Goal: Task Accomplishment & Management: Use online tool/utility

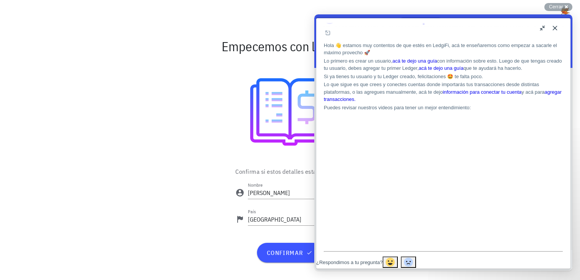
scroll to position [39, 0]
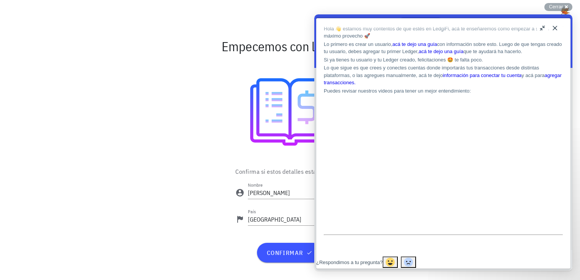
click at [555, 28] on button "Close" at bounding box center [555, 28] width 12 height 12
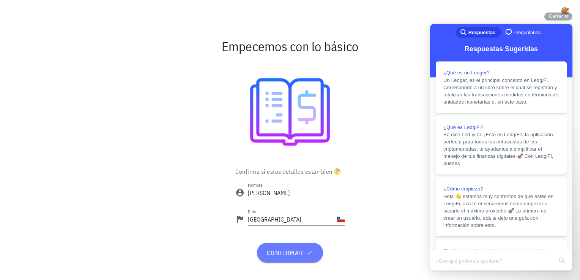
click at [291, 259] on button "confirmar" at bounding box center [290, 253] width 66 height 20
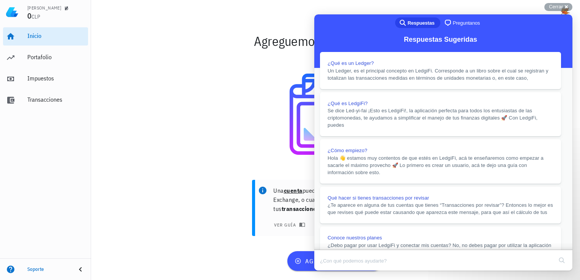
click at [328, 271] on button "Close" at bounding box center [322, 276] width 14 height 10
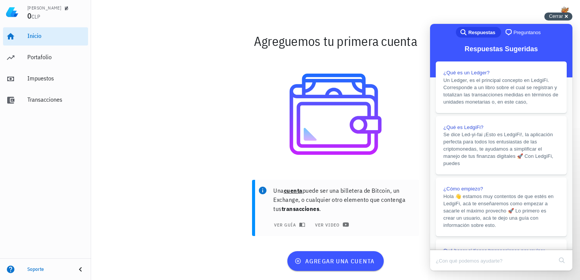
click at [567, 16] on div "Cerrar cross-small" at bounding box center [558, 17] width 28 height 8
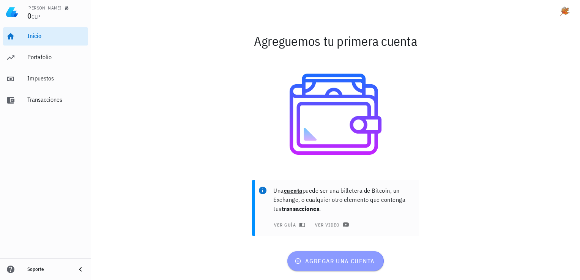
click at [340, 260] on span "agregar una cuenta" at bounding box center [335, 261] width 79 height 8
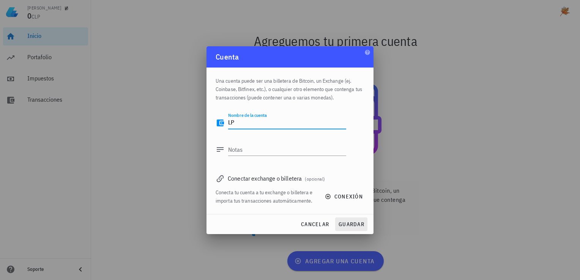
type textarea "LP"
click at [352, 225] on span "guardar" at bounding box center [351, 224] width 26 height 7
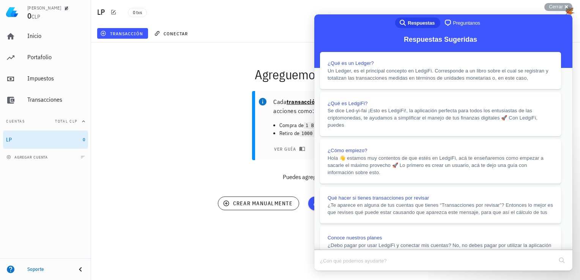
click at [328, 271] on button "Close" at bounding box center [322, 276] width 14 height 10
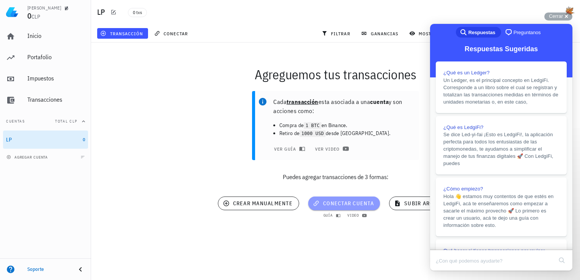
click at [354, 202] on span "conectar cuenta" at bounding box center [344, 203] width 60 height 7
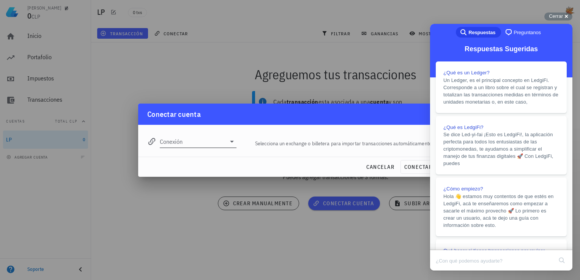
click at [232, 142] on icon at bounding box center [231, 141] width 9 height 9
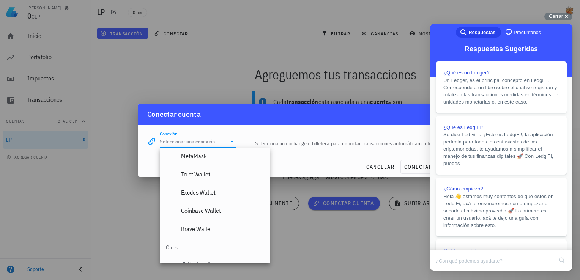
scroll to position [533, 0]
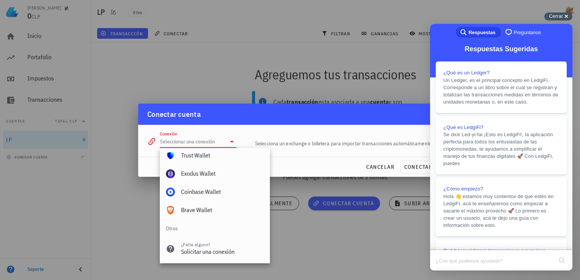
click at [565, 17] on div "Cerrar cross-small" at bounding box center [558, 17] width 28 height 8
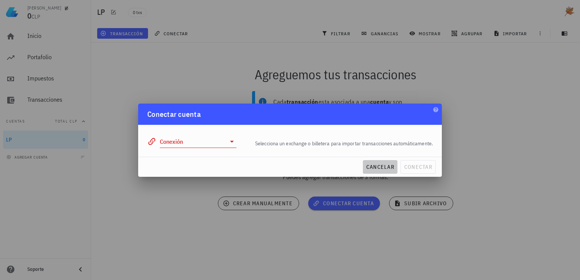
click at [383, 169] on span "cancelar" at bounding box center [380, 167] width 28 height 7
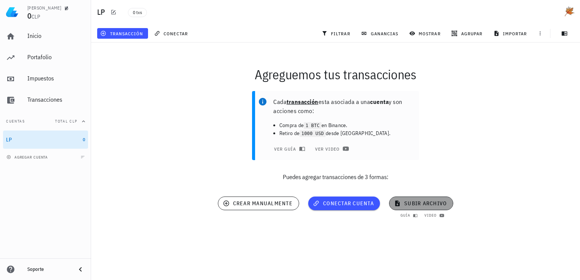
click at [425, 203] on span "subir archivo" at bounding box center [420, 203] width 51 height 7
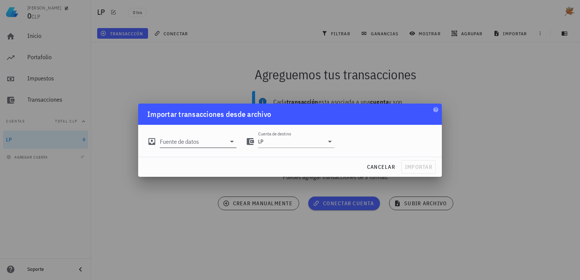
click at [230, 141] on icon at bounding box center [231, 141] width 9 height 9
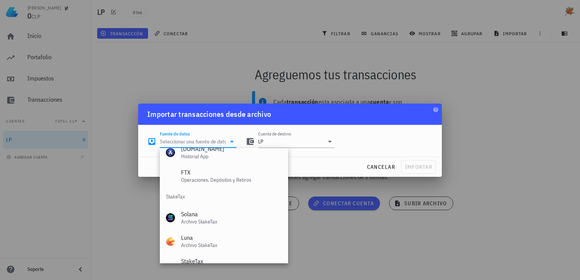
scroll to position [317, 0]
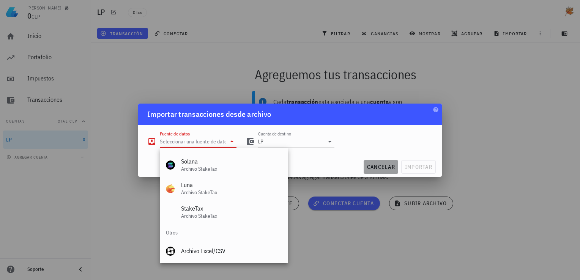
click at [387, 165] on span "cancelar" at bounding box center [381, 167] width 28 height 7
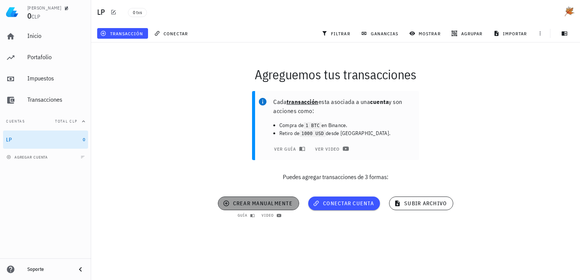
click at [265, 203] on span "crear manualmente" at bounding box center [258, 203] width 68 height 7
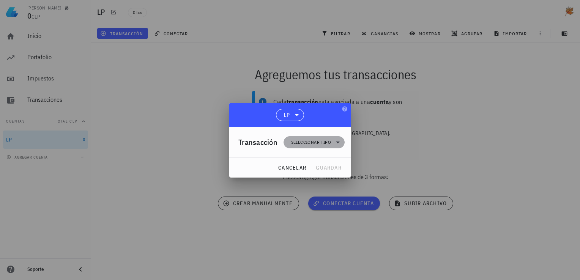
click at [337, 144] on icon at bounding box center [337, 142] width 9 height 9
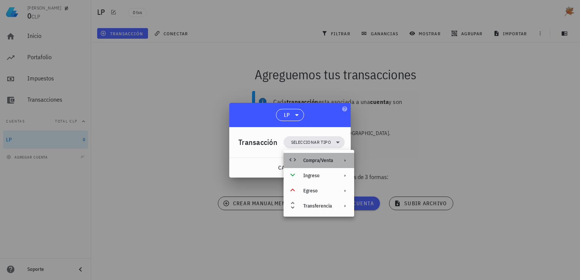
click at [314, 161] on div "Compra/Venta" at bounding box center [318, 161] width 30 height 6
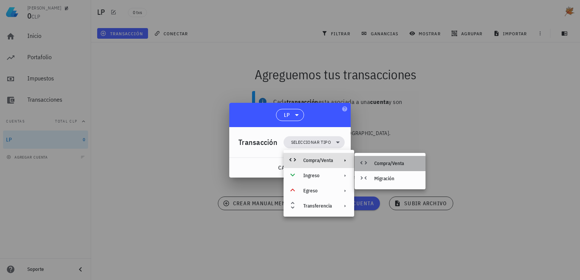
click at [388, 163] on div "Compra/Venta" at bounding box center [396, 164] width 45 height 6
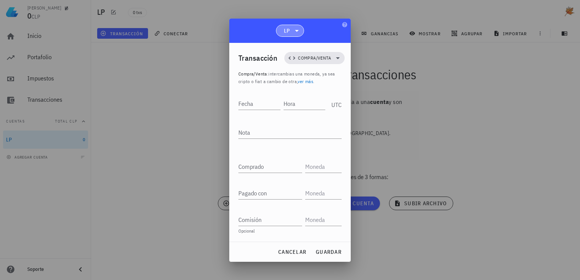
click at [297, 32] on icon at bounding box center [296, 30] width 9 height 9
click at [175, 103] on div at bounding box center [290, 140] width 580 height 280
click at [288, 256] on button "cancelar" at bounding box center [292, 252] width 35 height 14
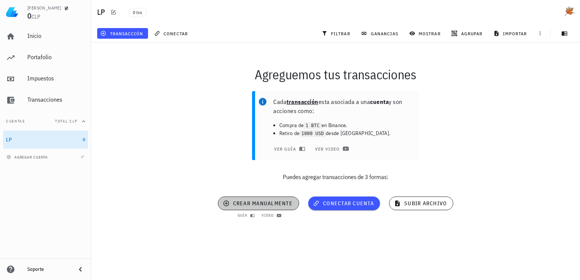
click at [224, 203] on icon "button" at bounding box center [226, 203] width 7 height 9
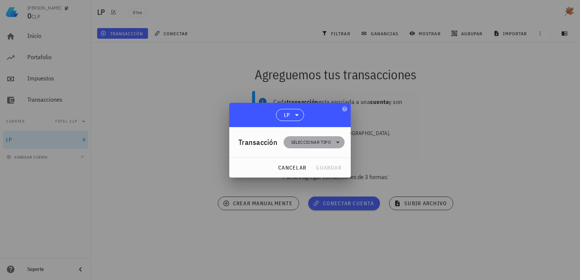
click at [314, 141] on span "Seleccionar tipo" at bounding box center [311, 143] width 40 height 8
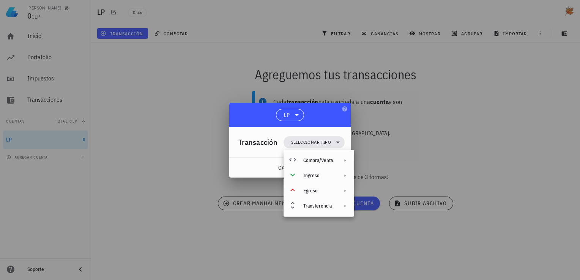
click at [534, 65] on div at bounding box center [290, 140] width 580 height 280
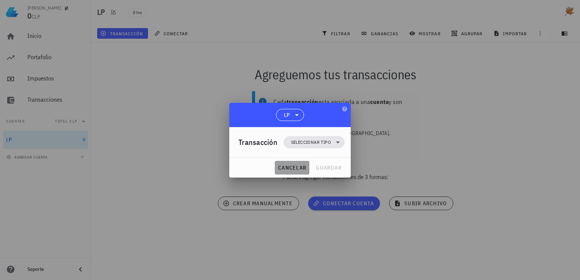
click at [292, 170] on span "cancelar" at bounding box center [292, 167] width 28 height 7
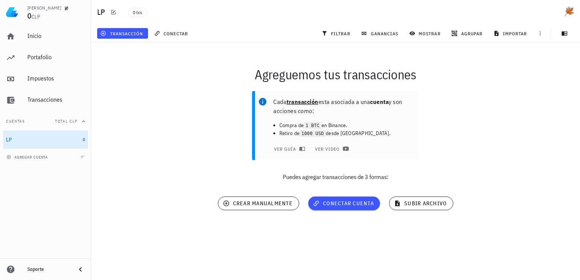
click at [334, 124] on li "Compra de 1 BTC en Binance." at bounding box center [346, 125] width 134 height 8
click at [431, 202] on span "subir archivo" at bounding box center [420, 203] width 51 height 7
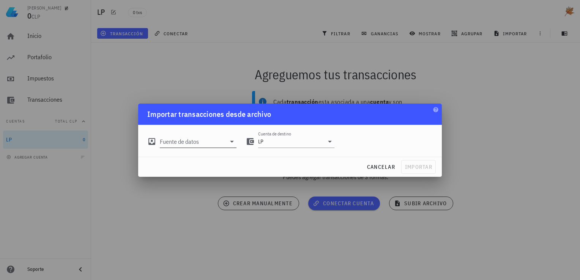
click at [232, 142] on icon at bounding box center [232, 142] width 4 height 2
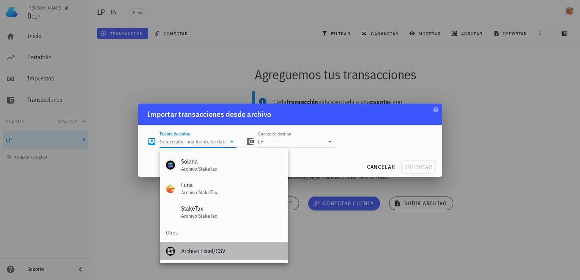
click at [195, 255] on div "Archivo Excel/CSV" at bounding box center [231, 251] width 101 height 16
type input "Archivo Excel/CSV"
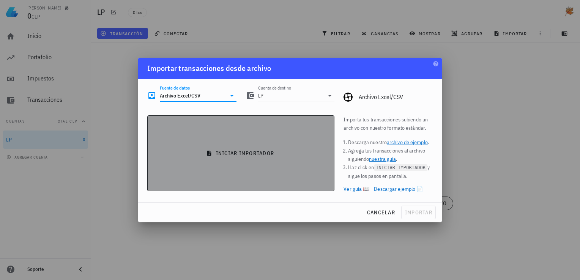
click at [263, 151] on span "iniciar importador" at bounding box center [241, 153] width 174 height 7
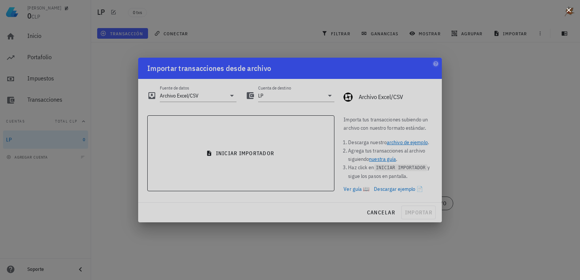
click at [571, 10] on button at bounding box center [569, 10] width 8 height 8
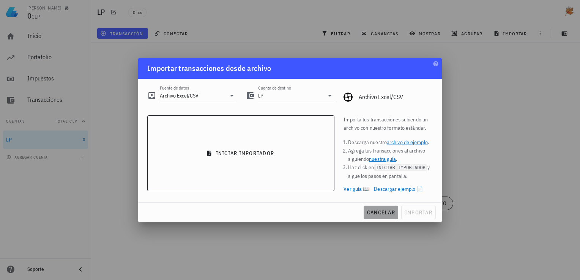
click at [380, 215] on span "cancelar" at bounding box center [381, 212] width 28 height 7
